Goal: Answer question/provide support

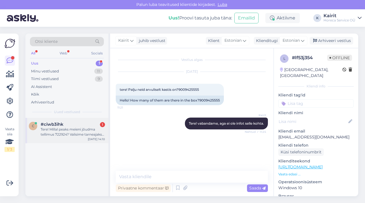
click at [65, 133] on div "Tere! Millal peaks meieni jõudma tellimus 722924? Valisime tarneajaks 6-9 vahem…" at bounding box center [73, 132] width 64 height 10
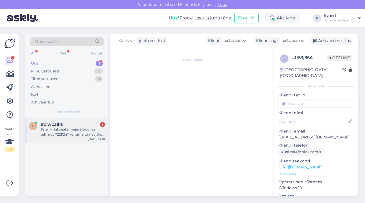
scroll to position [340, 0]
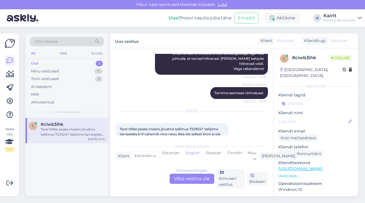
click at [196, 127] on span "Tere! Millal peaks meieni jõudma tellimus 722924? Valisime tarneajaks 6-9 vahem…" at bounding box center [171, 134] width 102 height 14
copy span "722924"
click at [189, 182] on div "Estonian to English Võta vestlus üle" at bounding box center [191, 179] width 45 height 10
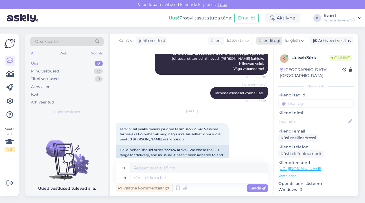
click at [303, 40] on icon at bounding box center [302, 41] width 3 height 6
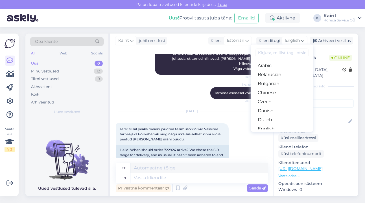
click at [278, 133] on link "Estonian" at bounding box center [282, 137] width 62 height 9
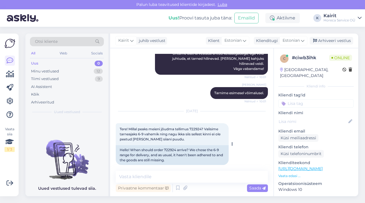
scroll to position [413, 0]
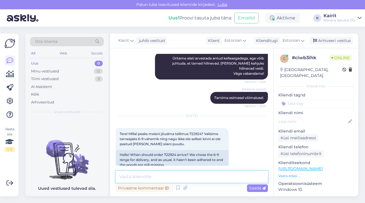
click at [174, 174] on textarea at bounding box center [192, 177] width 152 height 12
paste textarea "722924"
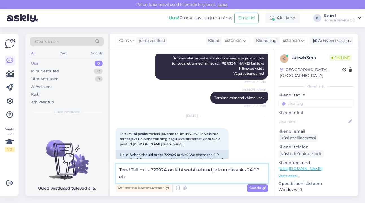
scroll to position [417, 0]
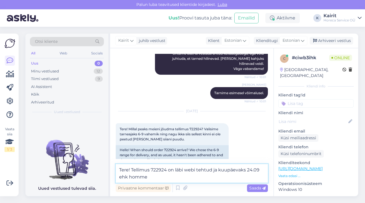
type textarea "Tere! Tellimus 722924 on läbi webi tehtud ja kuupäevaks 24.09 ehk homme."
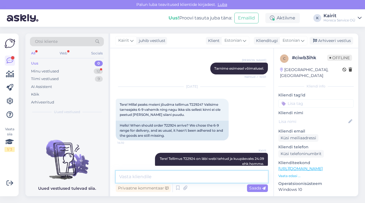
scroll to position [466, 0]
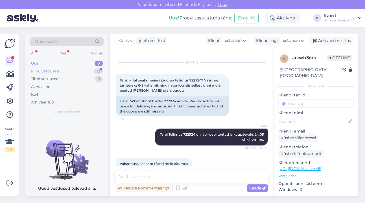
click at [46, 69] on div "Minu vestlused" at bounding box center [45, 72] width 28 height 6
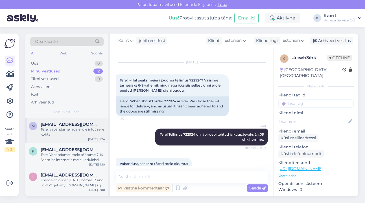
scroll to position [0, 0]
